Goal: Task Accomplishment & Management: Manage account settings

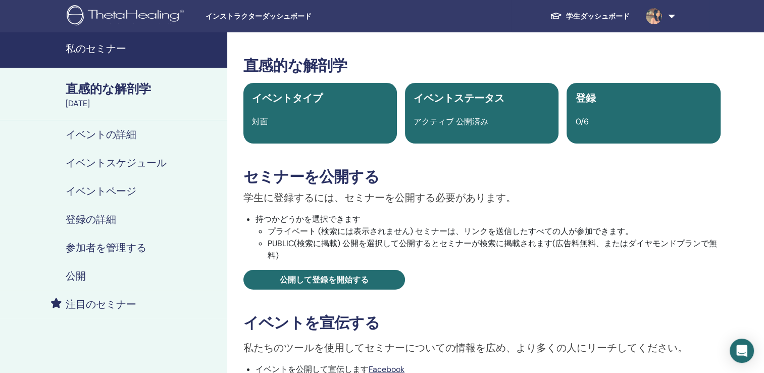
click at [113, 49] on h4 "私のセミナー" at bounding box center [143, 48] width 155 height 12
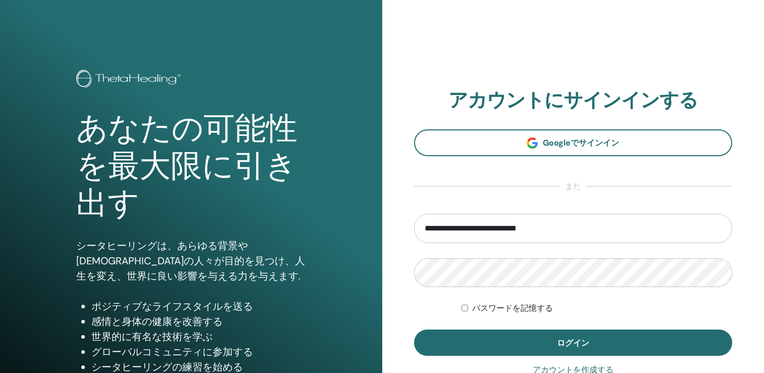
scroll to position [112, 0]
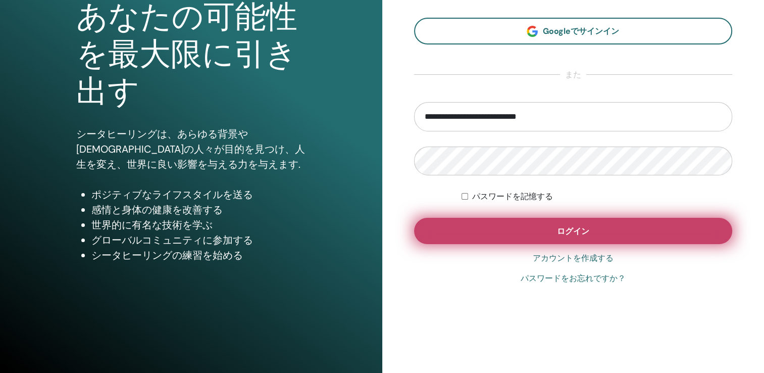
click at [569, 233] on span "ログイン" at bounding box center [573, 231] width 32 height 11
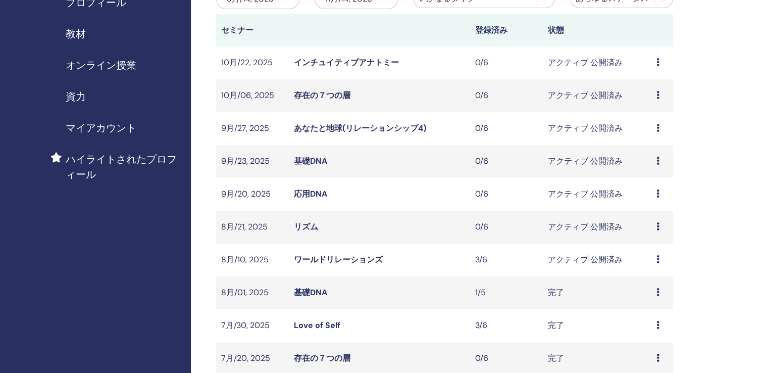
scroll to position [151, 0]
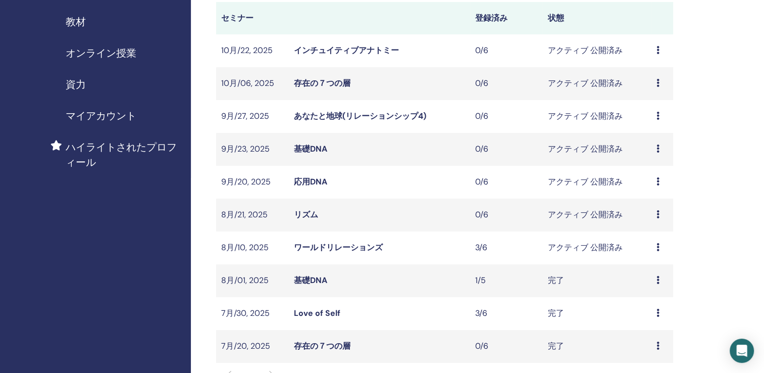
click at [355, 244] on link "ワールドリレーションズ" at bounding box center [338, 247] width 89 height 11
click at [356, 244] on link "ワールドリレーションズ" at bounding box center [338, 247] width 89 height 11
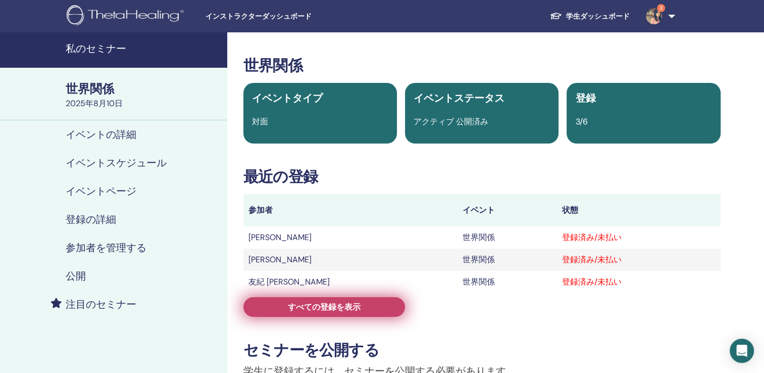
click at [371, 306] on link "すべての登録を表示" at bounding box center [324, 307] width 162 height 20
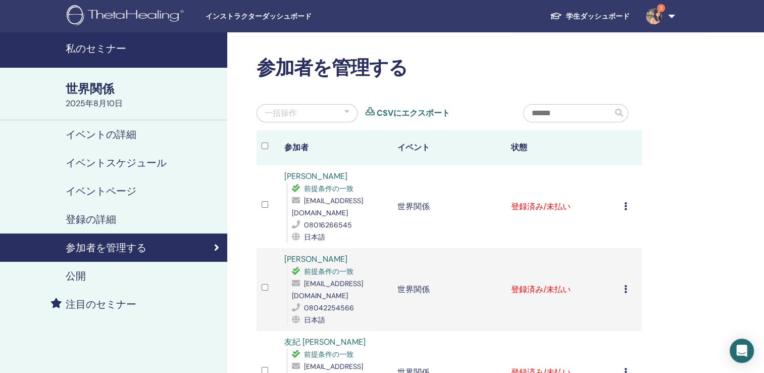
click at [625, 205] on icon at bounding box center [625, 206] width 3 height 8
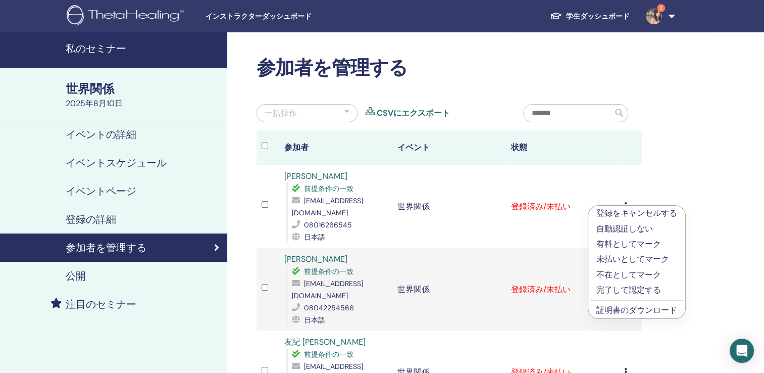
click at [614, 307] on link "証明書のダウンロード" at bounding box center [636, 309] width 81 height 11
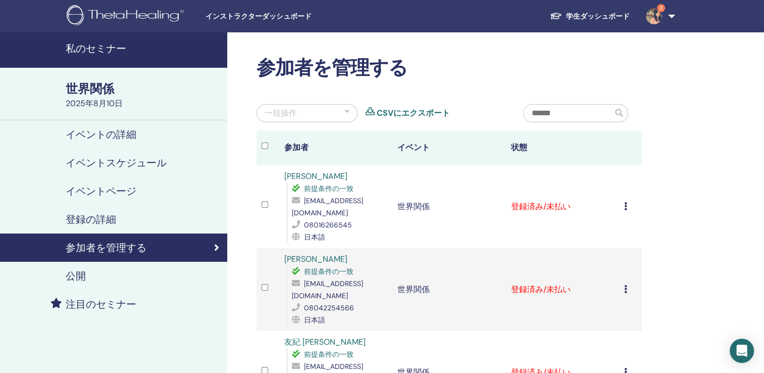
click at [624, 288] on icon at bounding box center [625, 289] width 3 height 8
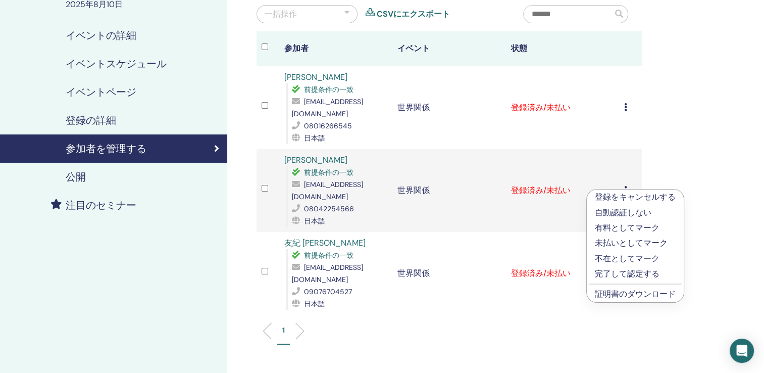
scroll to position [101, 0]
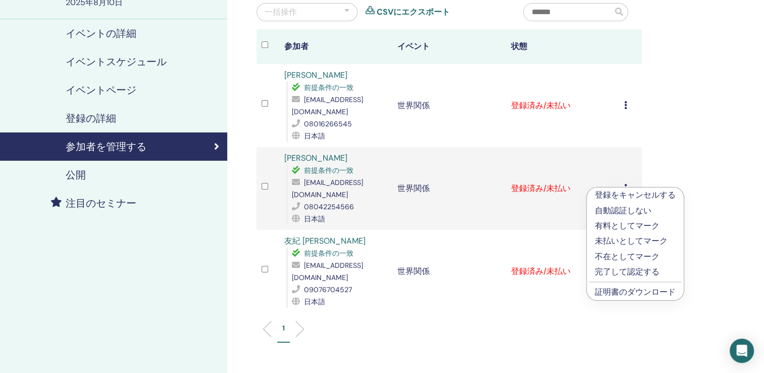
click at [623, 293] on link "証明書のダウンロード" at bounding box center [635, 291] width 81 height 11
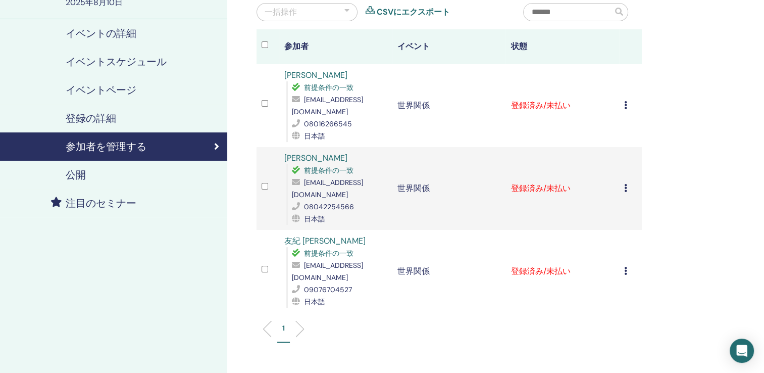
click at [625, 272] on icon at bounding box center [625, 271] width 3 height 8
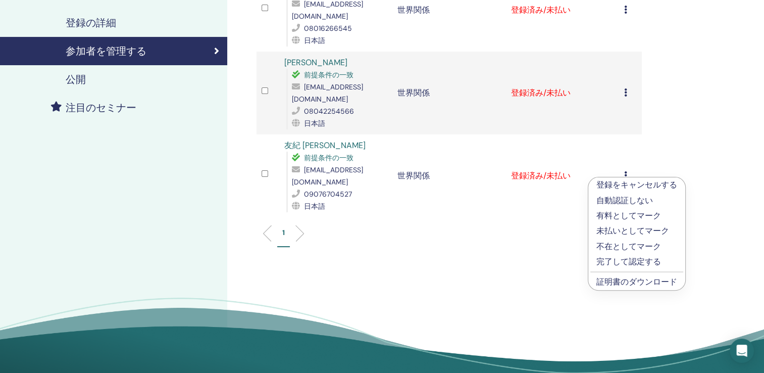
scroll to position [202, 0]
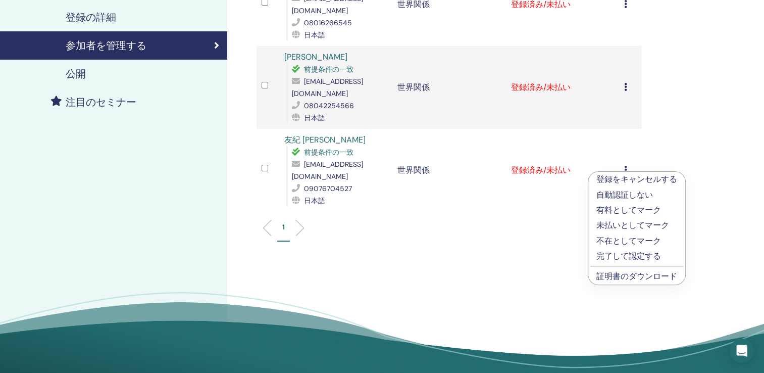
click at [623, 276] on link "証明書のダウンロード" at bounding box center [636, 276] width 81 height 11
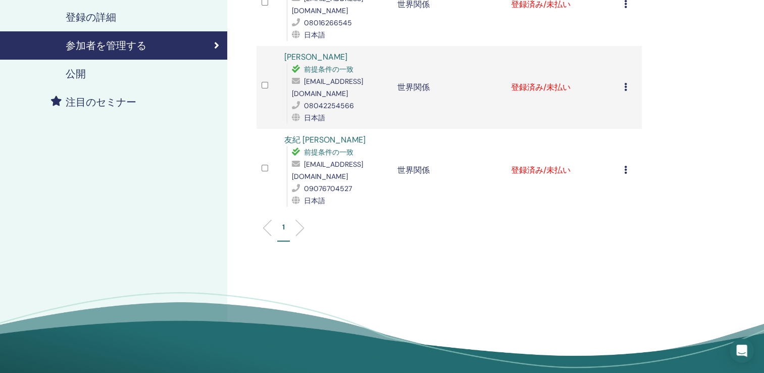
scroll to position [0, 0]
